Goal: Complete application form

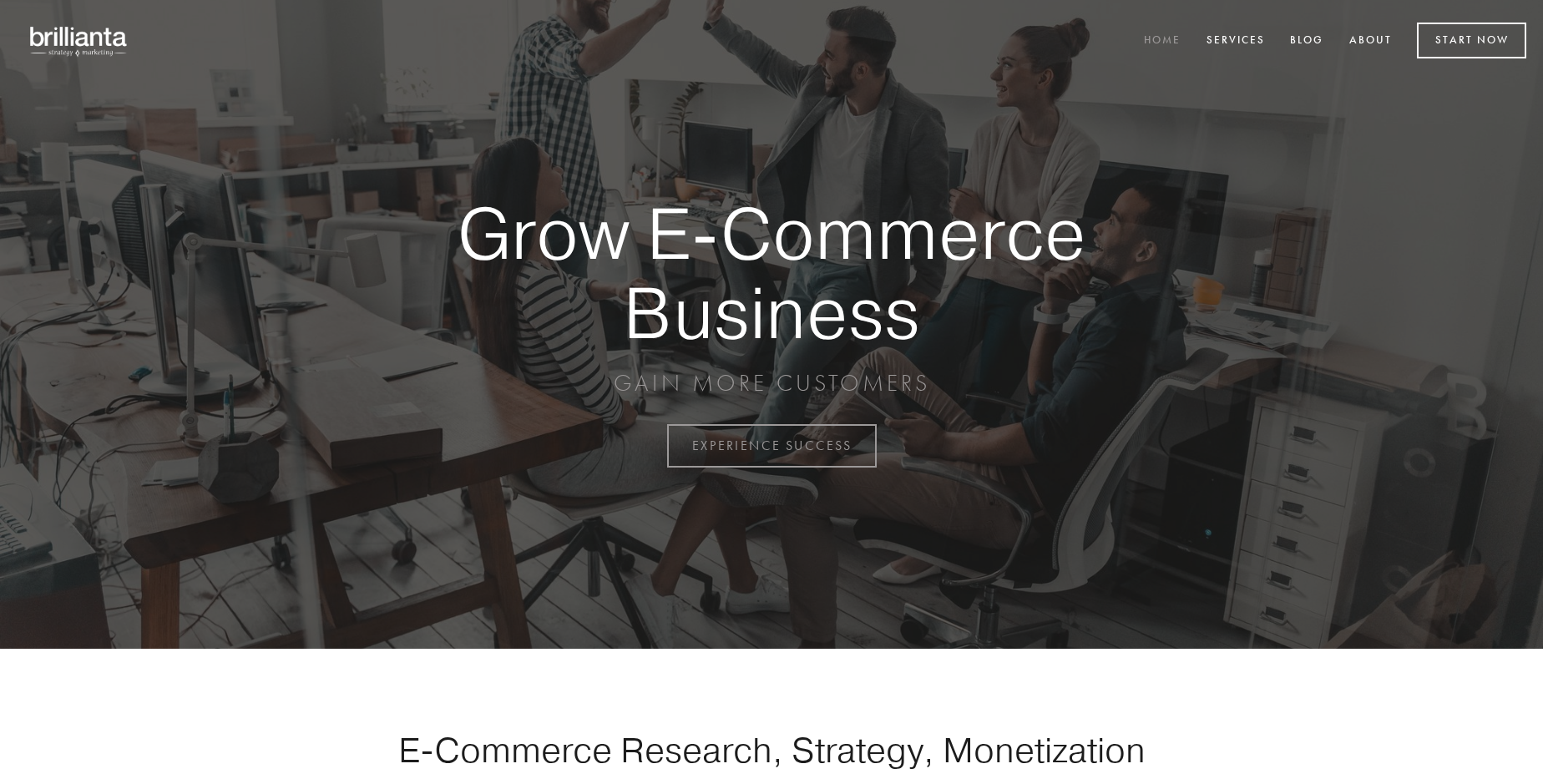
scroll to position [4376, 0]
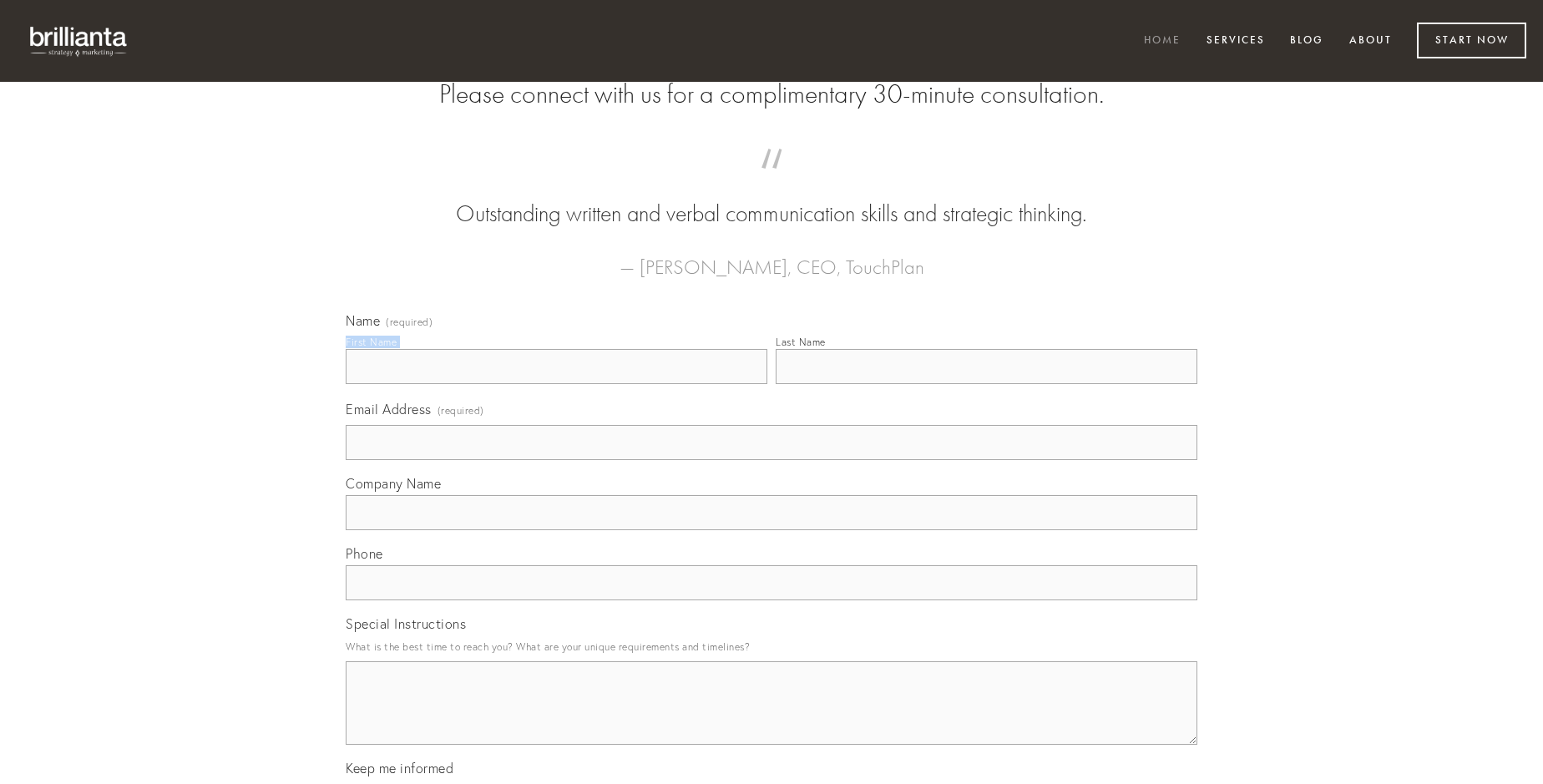
type input "[PERSON_NAME]"
click at [987, 384] on input "Last Name" at bounding box center [986, 366] width 421 height 35
type input "[PERSON_NAME]"
click at [772, 460] on input "Email Address (required)" at bounding box center [771, 443] width 852 height 35
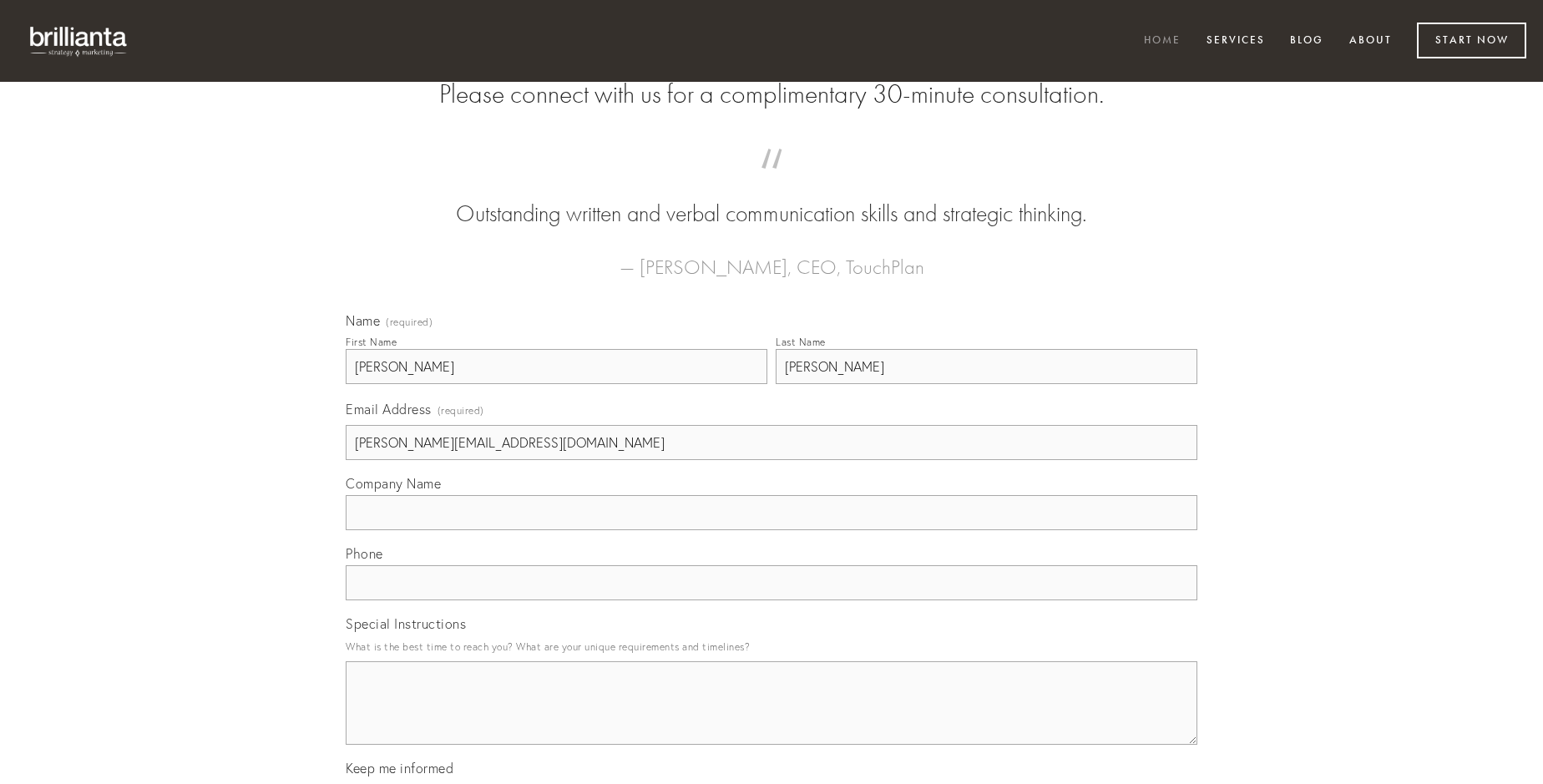
type input "[PERSON_NAME][EMAIL_ADDRESS][DOMAIN_NAME]"
click at [772, 530] on input "Company Name" at bounding box center [771, 512] width 852 height 35
type input "sordeo"
click at [772, 601] on input "text" at bounding box center [771, 582] width 852 height 35
click at [772, 718] on textarea "Special Instructions" at bounding box center [771, 703] width 852 height 84
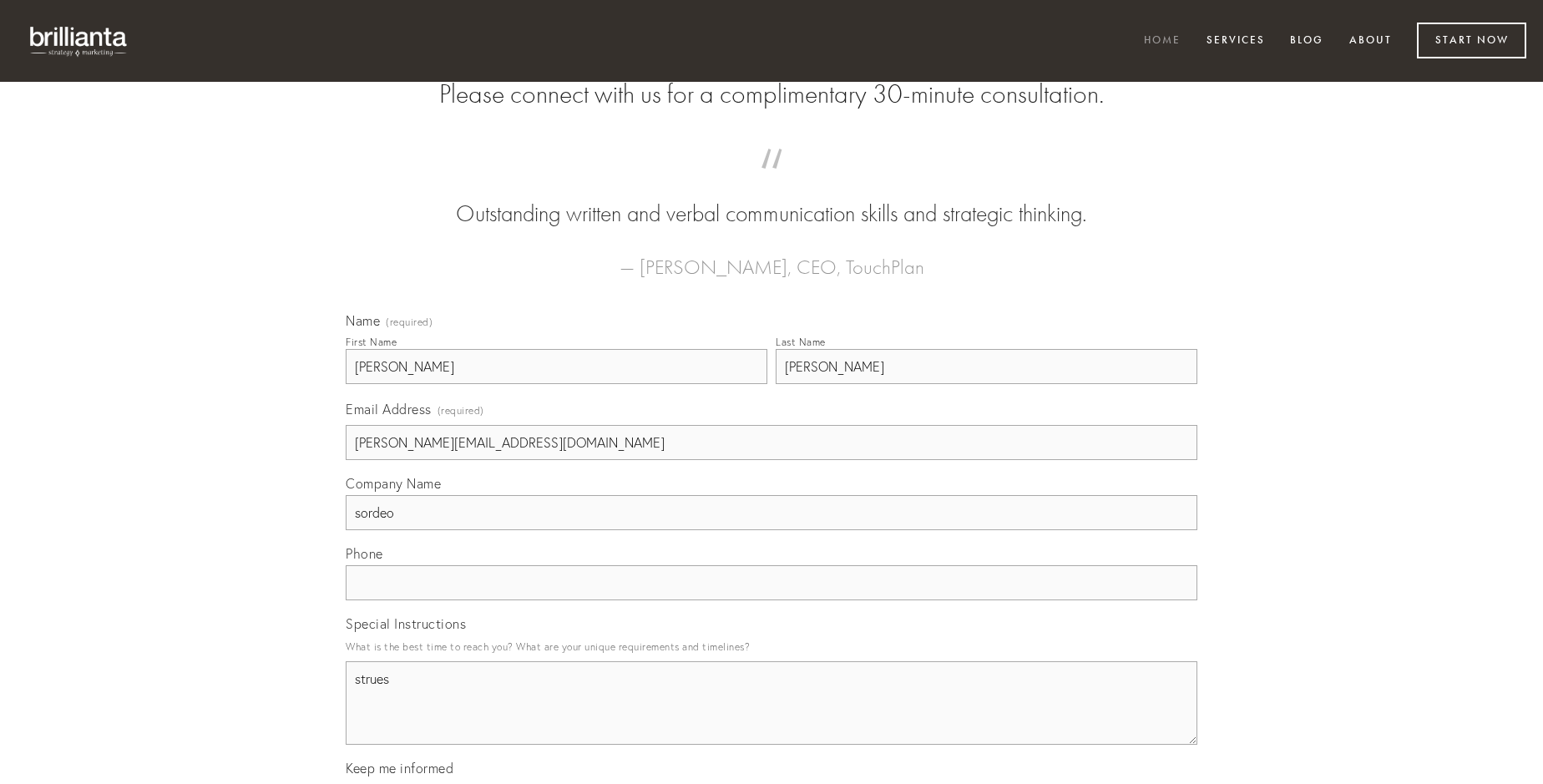
type textarea "strues"
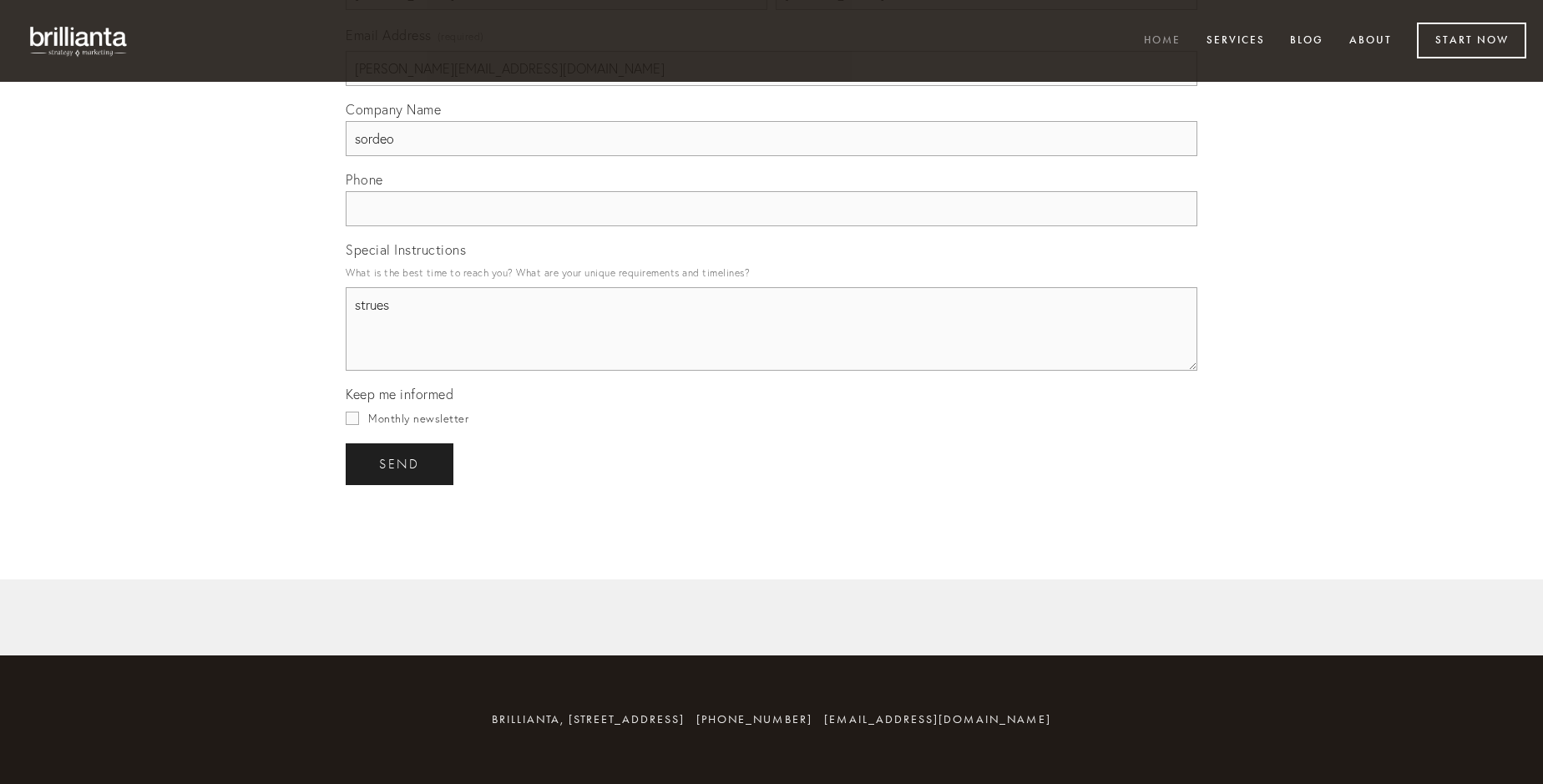
click at [401, 464] on span "send" at bounding box center [399, 465] width 41 height 15
